Goal: Check status

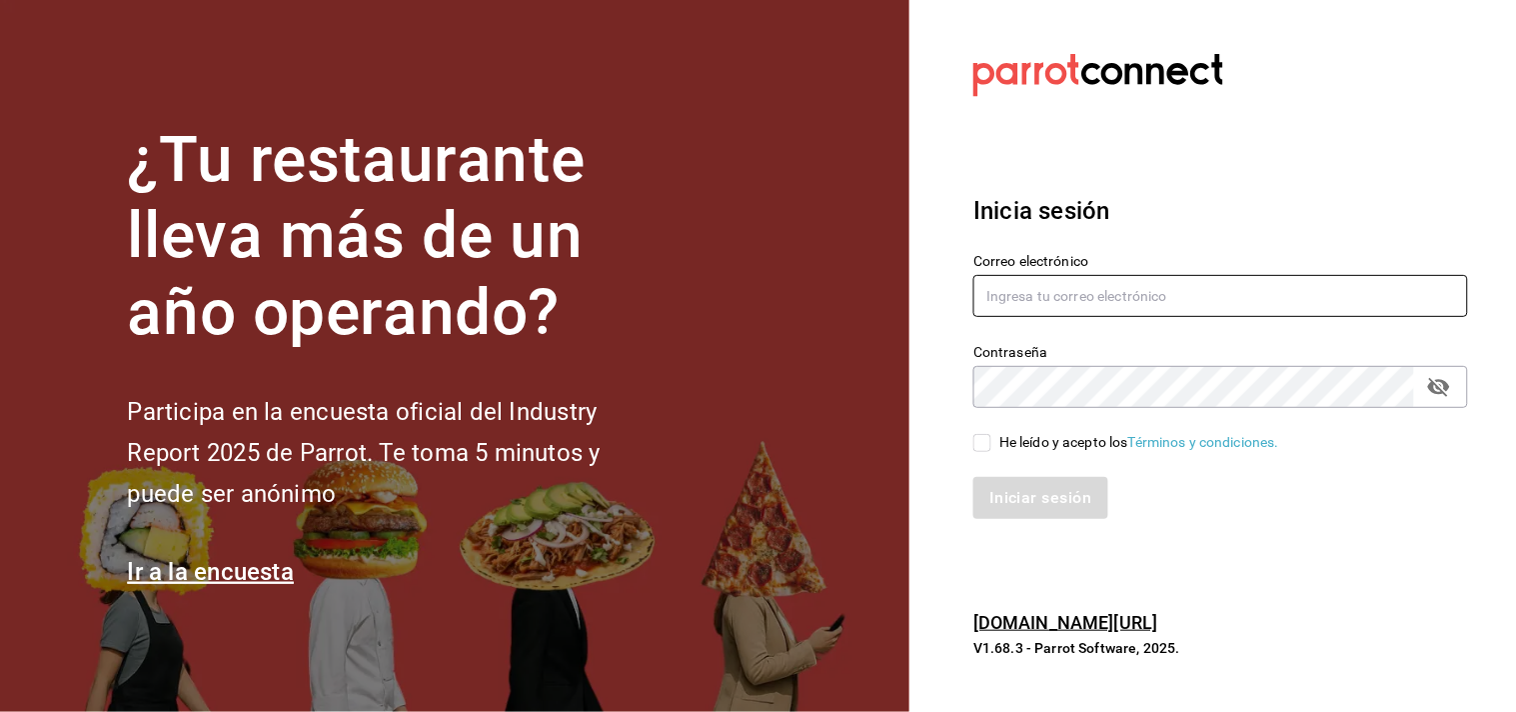
click at [1044, 296] on input "text" at bounding box center [1220, 296] width 495 height 42
type input "J"
type input "jesus.delacruz@costeno.com"
click at [980, 446] on input "He leído y acepto los Términos y condiciones." at bounding box center [982, 443] width 18 height 18
checkbox input "true"
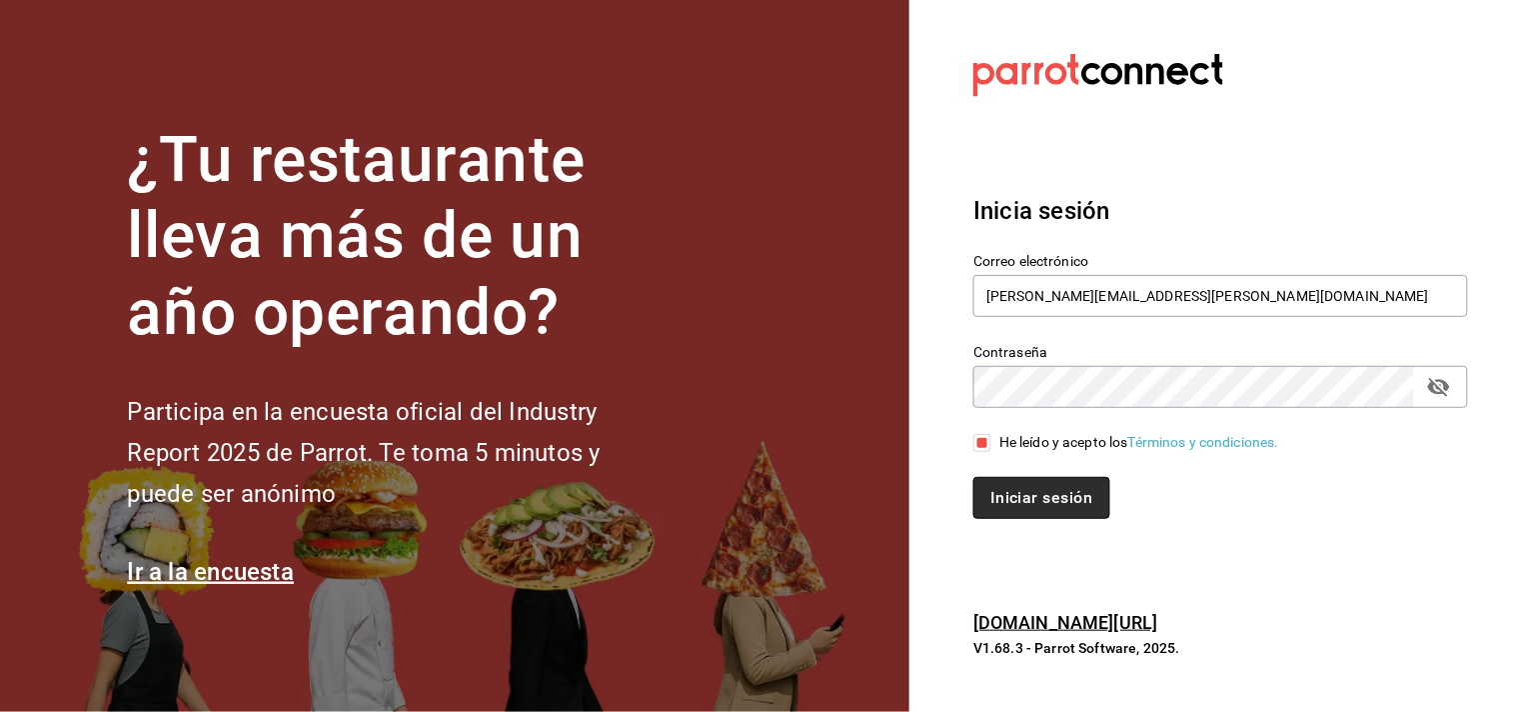
click at [1069, 486] on button "Iniciar sesión" at bounding box center [1041, 498] width 136 height 42
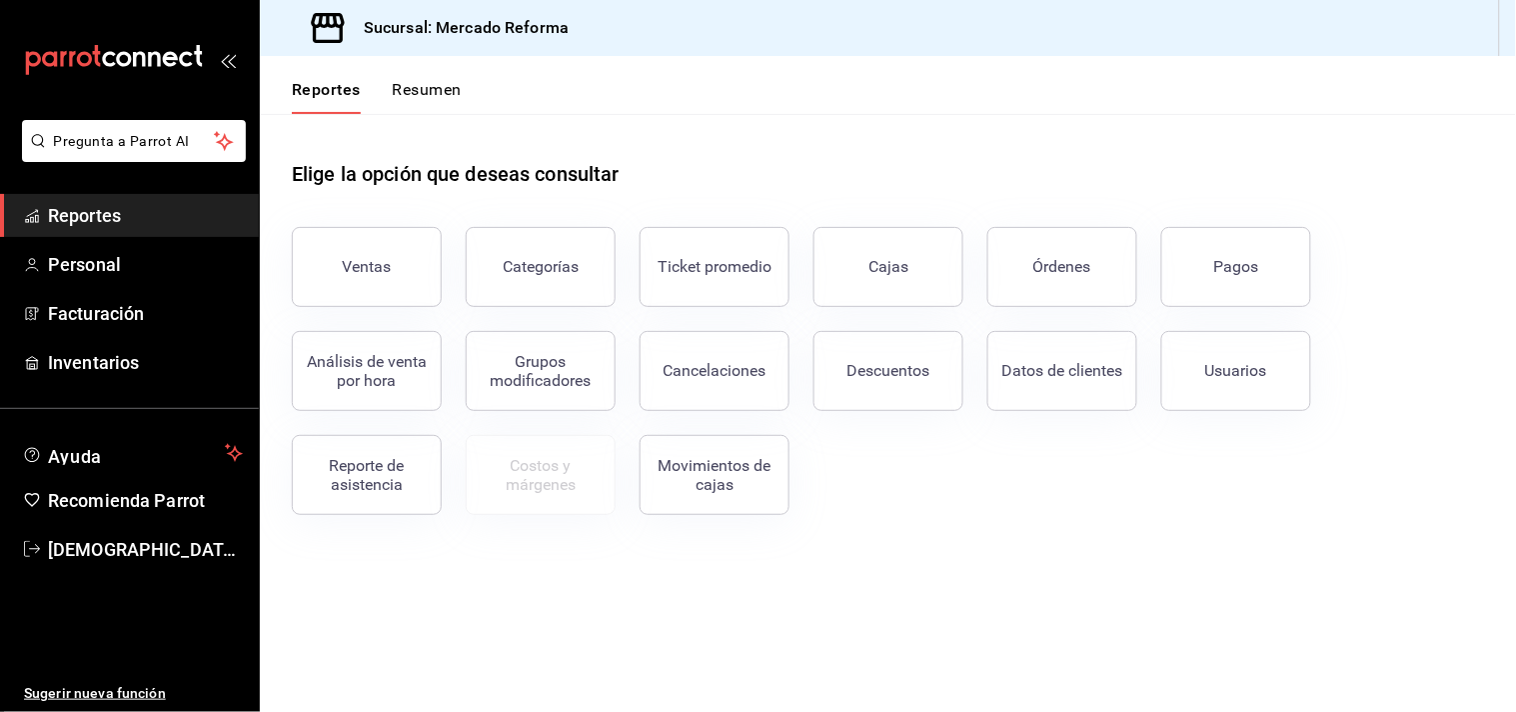
click at [1255, 266] on div "Pagos" at bounding box center [1236, 266] width 45 height 19
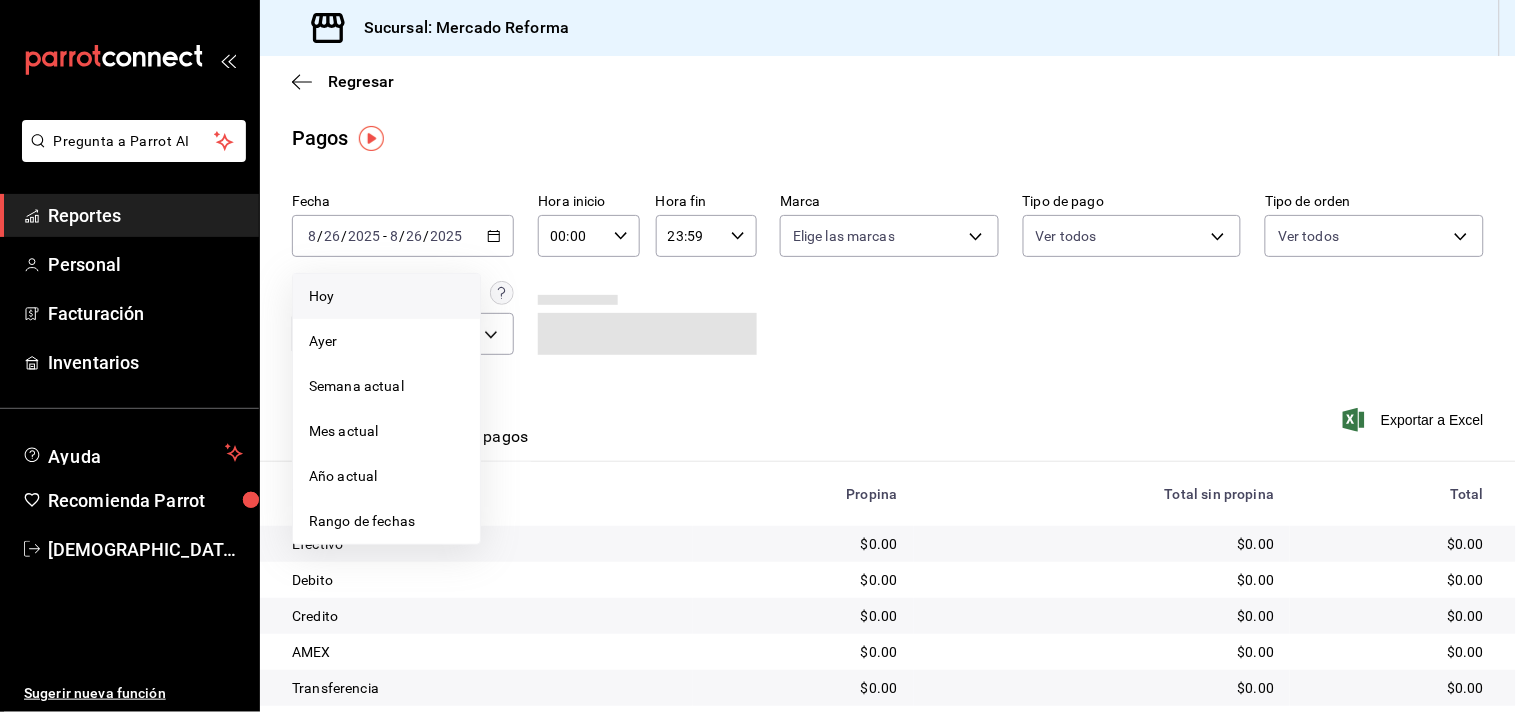
click at [333, 291] on span "Hoy" at bounding box center [386, 296] width 155 height 21
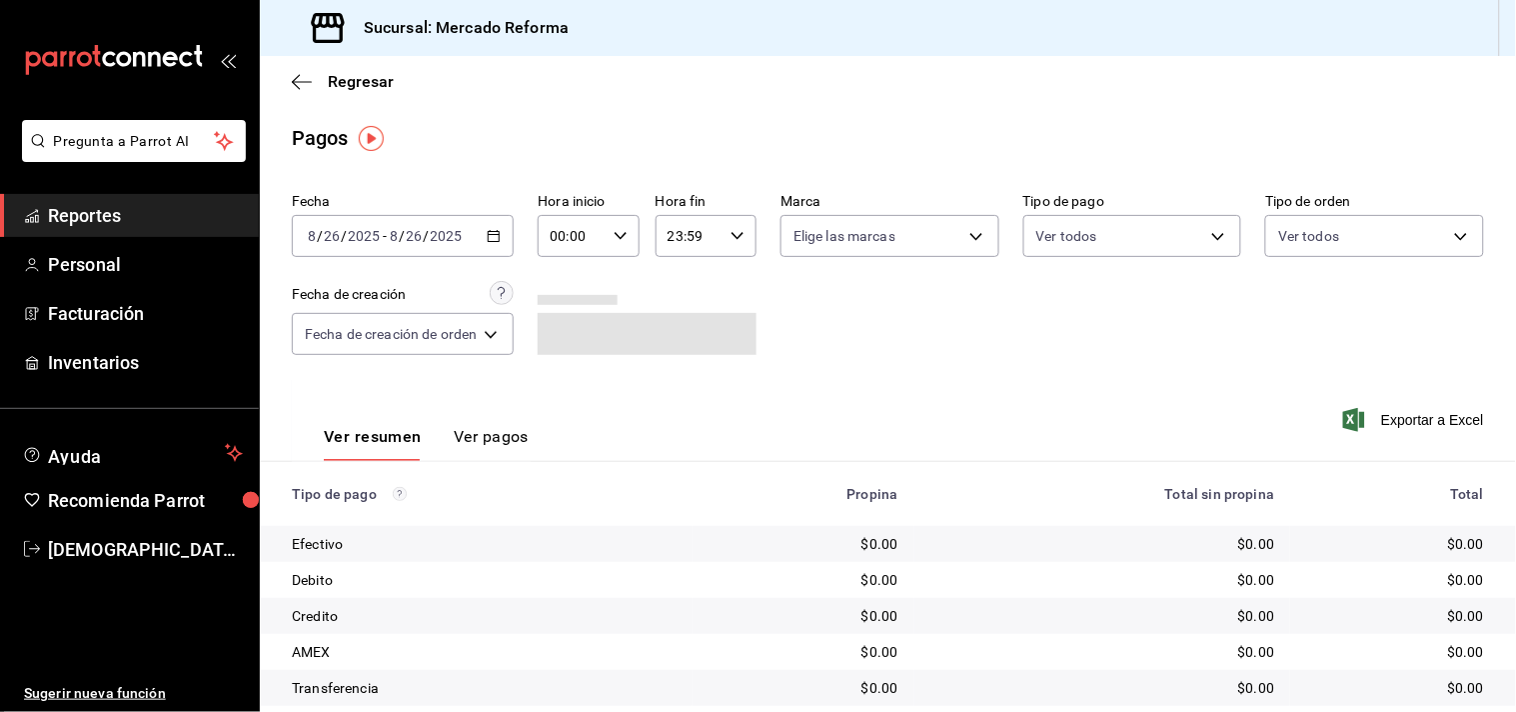
click at [415, 234] on input "26" at bounding box center [415, 236] width 18 height 16
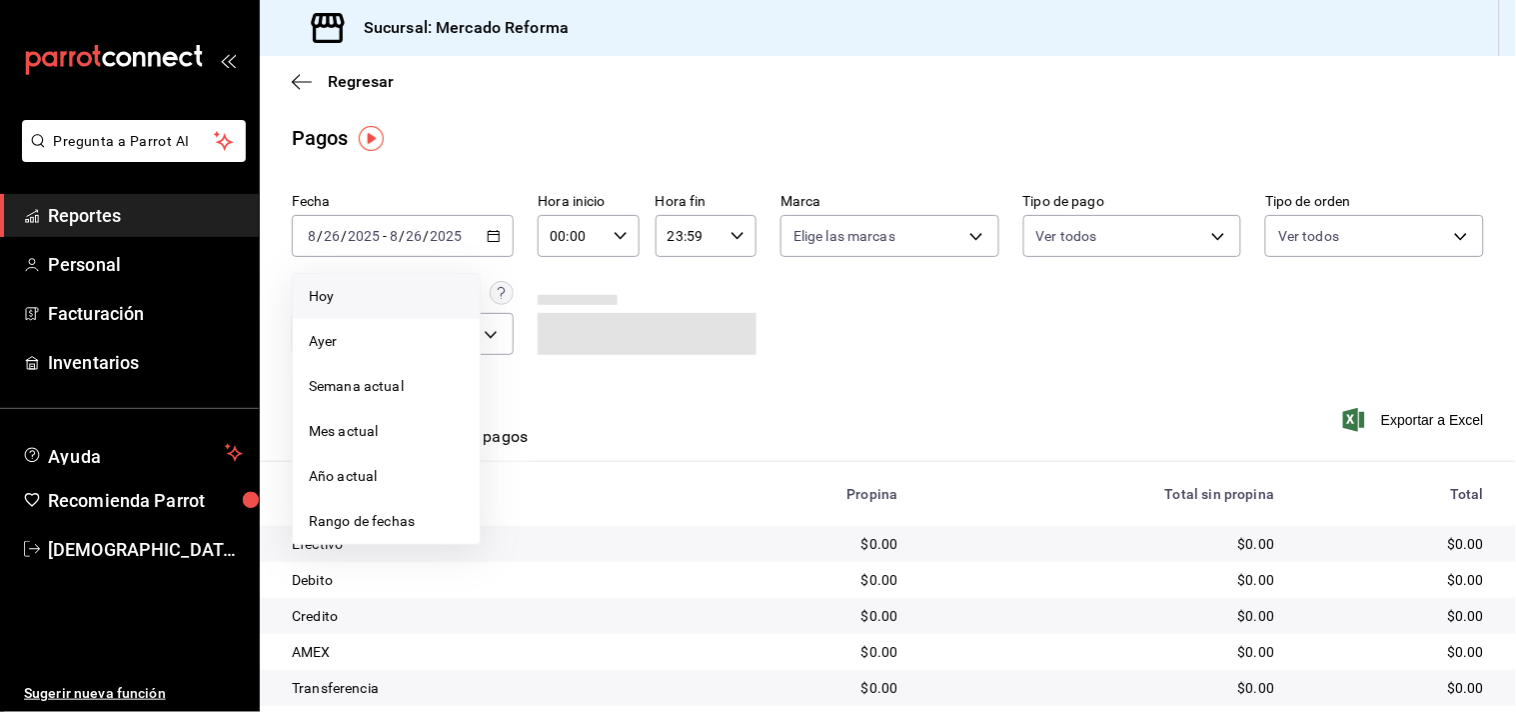
drag, startPoint x: 347, startPoint y: 342, endPoint x: 935, endPoint y: 356, distance: 588.8
click at [351, 341] on span "Ayer" at bounding box center [386, 341] width 155 height 21
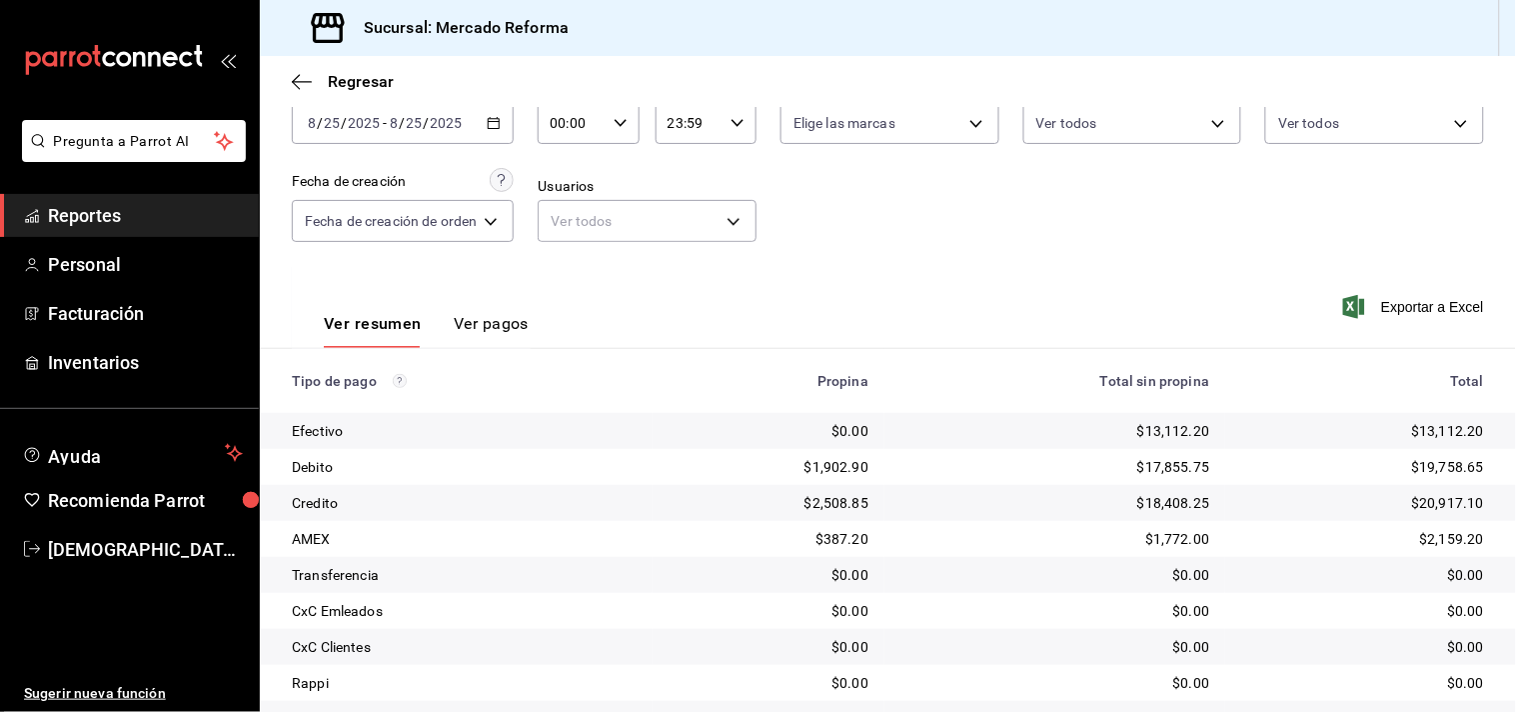
scroll to position [206, 0]
